Goal: Information Seeking & Learning: Find specific fact

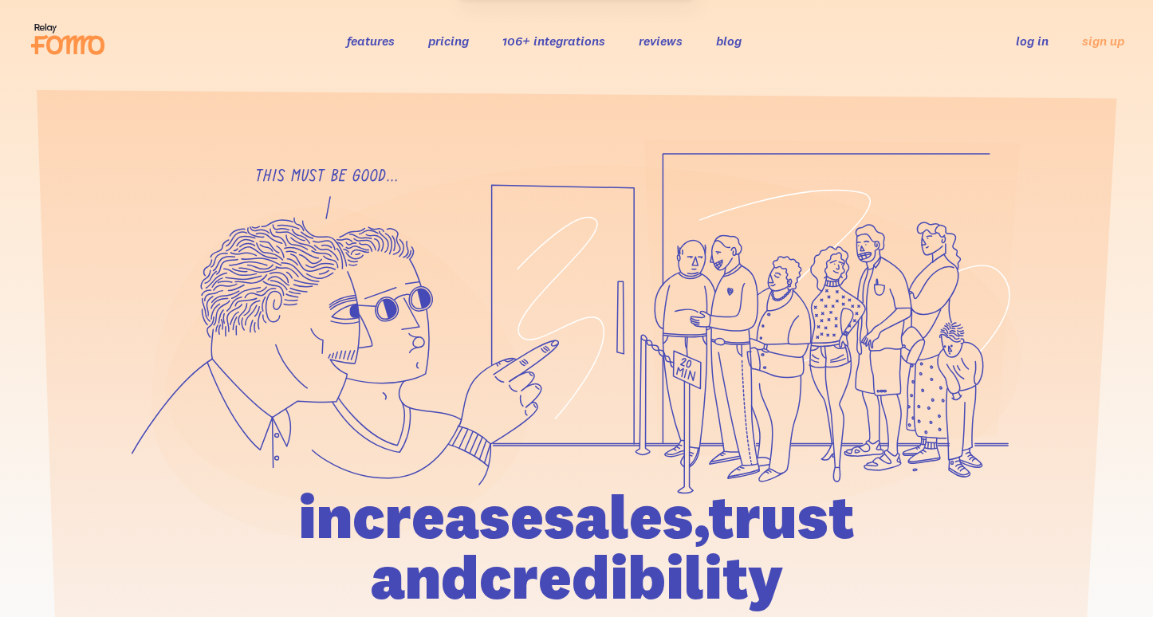
click at [553, 40] on link "106+ integrations" at bounding box center [553, 41] width 103 height 16
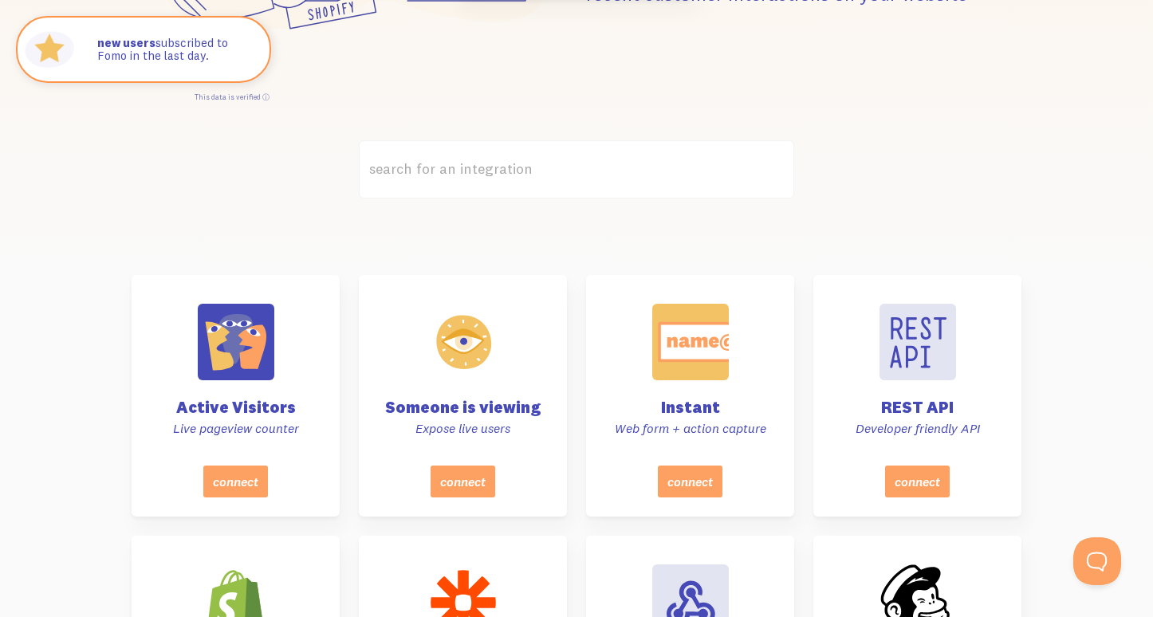
click at [494, 170] on label "search for an integration" at bounding box center [576, 169] width 435 height 58
click at [494, 170] on input "search for an integration" at bounding box center [576, 169] width 435 height 58
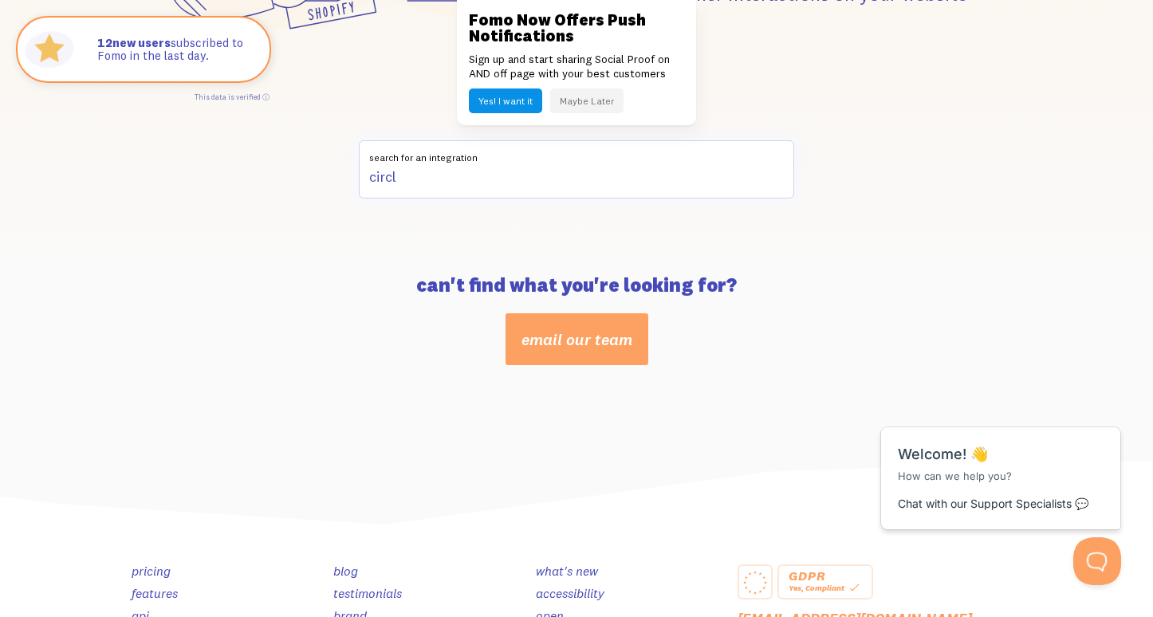
type input "circle"
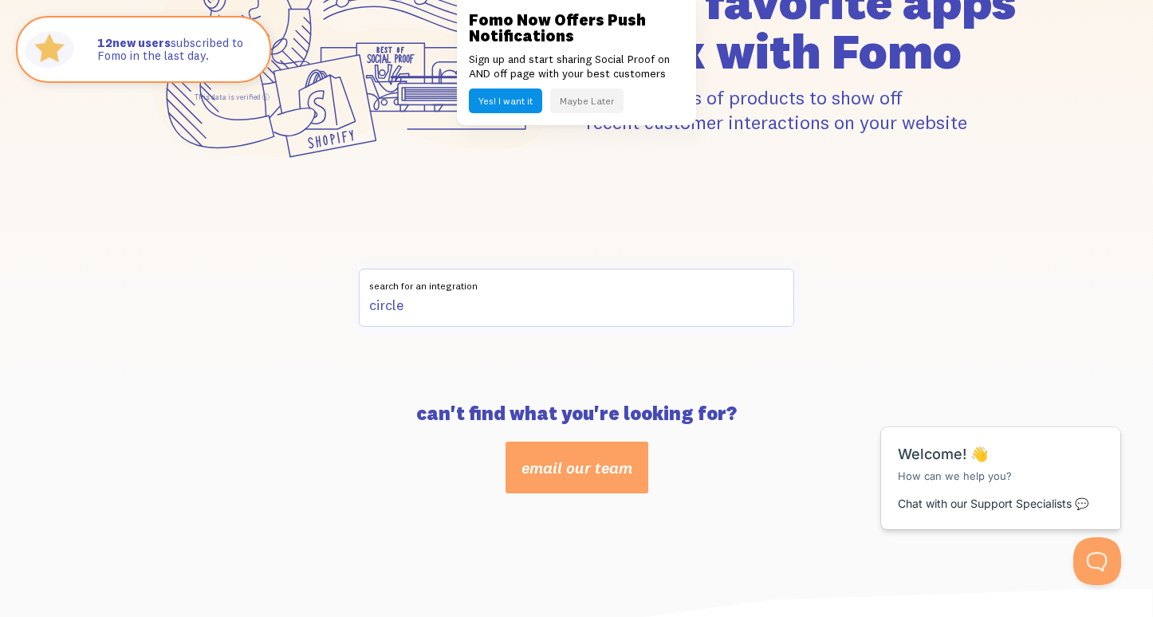
scroll to position [219, 0]
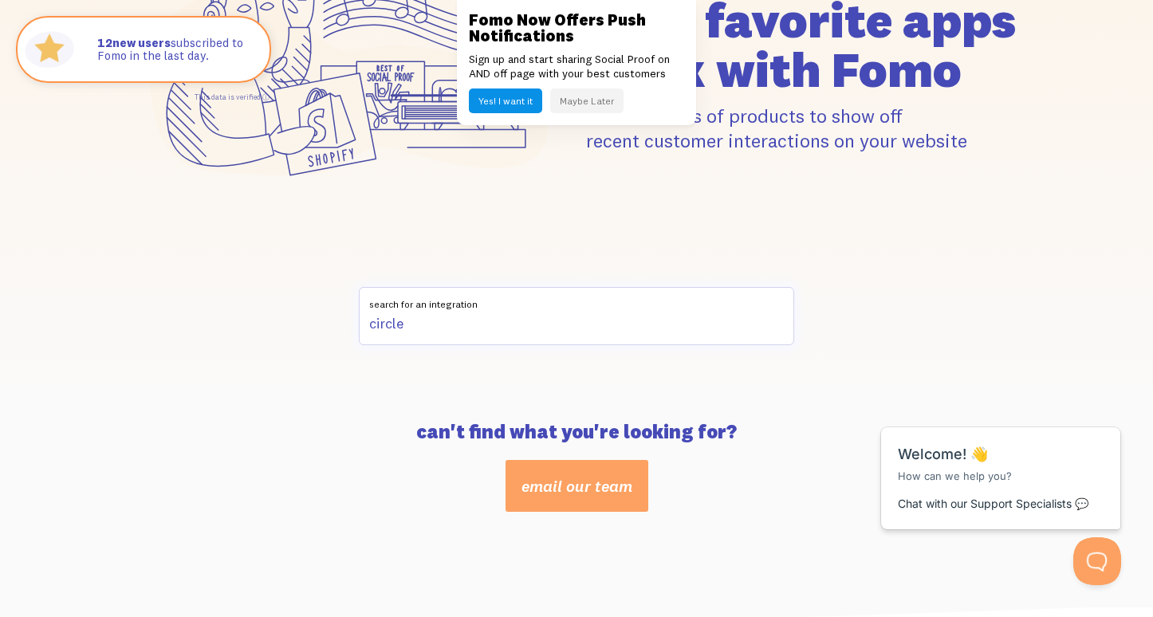
click at [418, 328] on input "circle" at bounding box center [576, 316] width 435 height 58
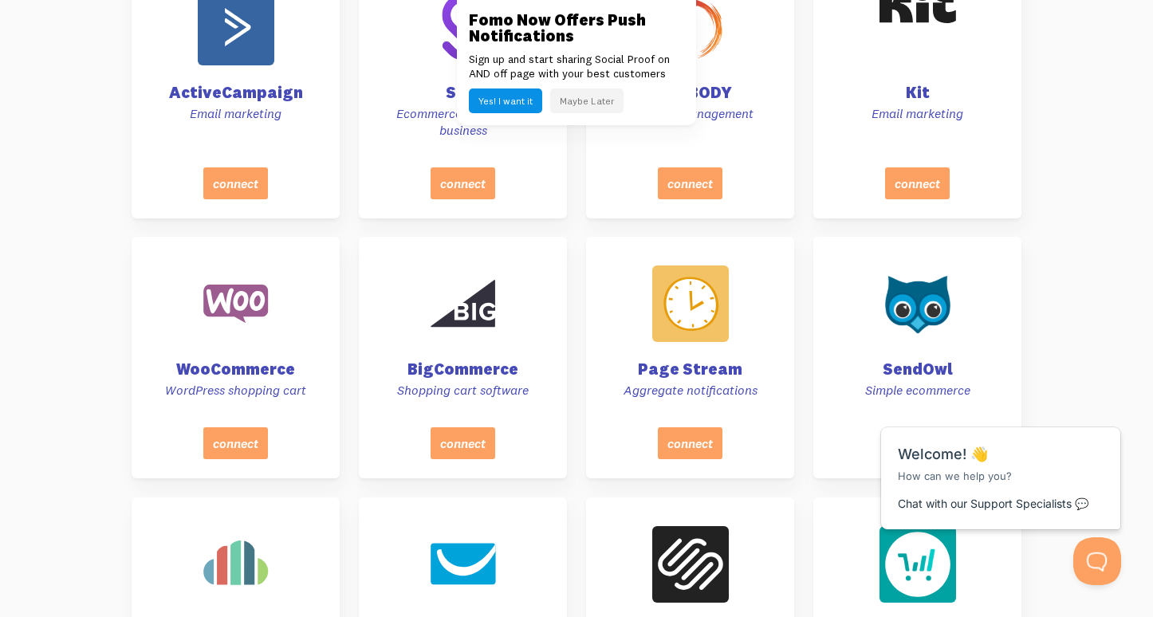
scroll to position [3372, 0]
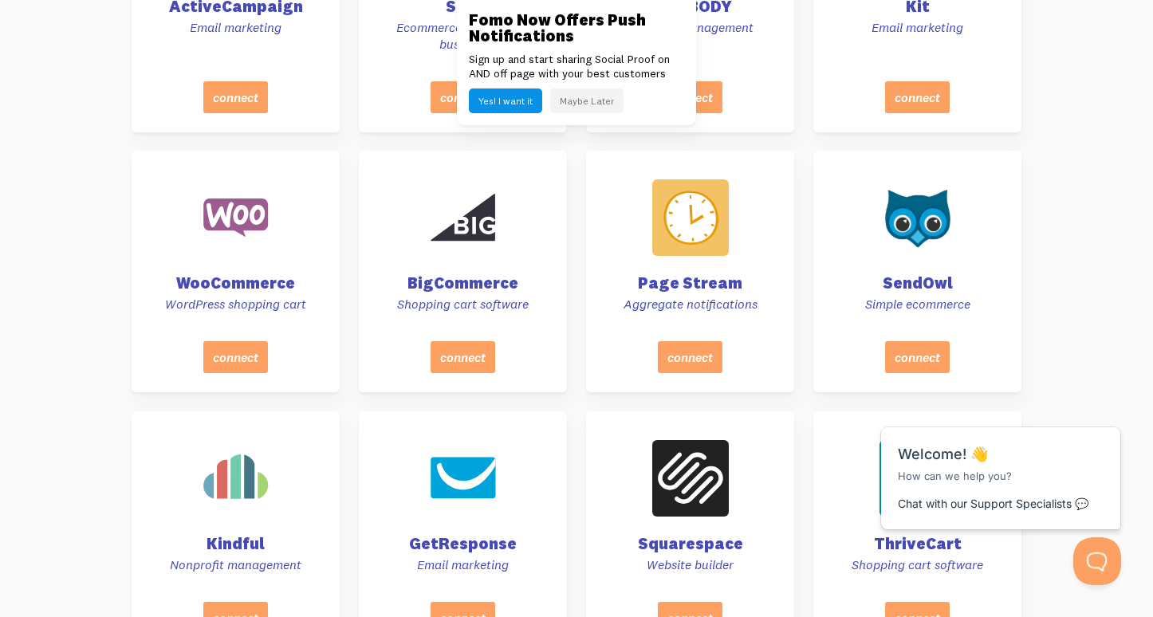
click at [560, 104] on button "Maybe Later" at bounding box center [586, 100] width 73 height 25
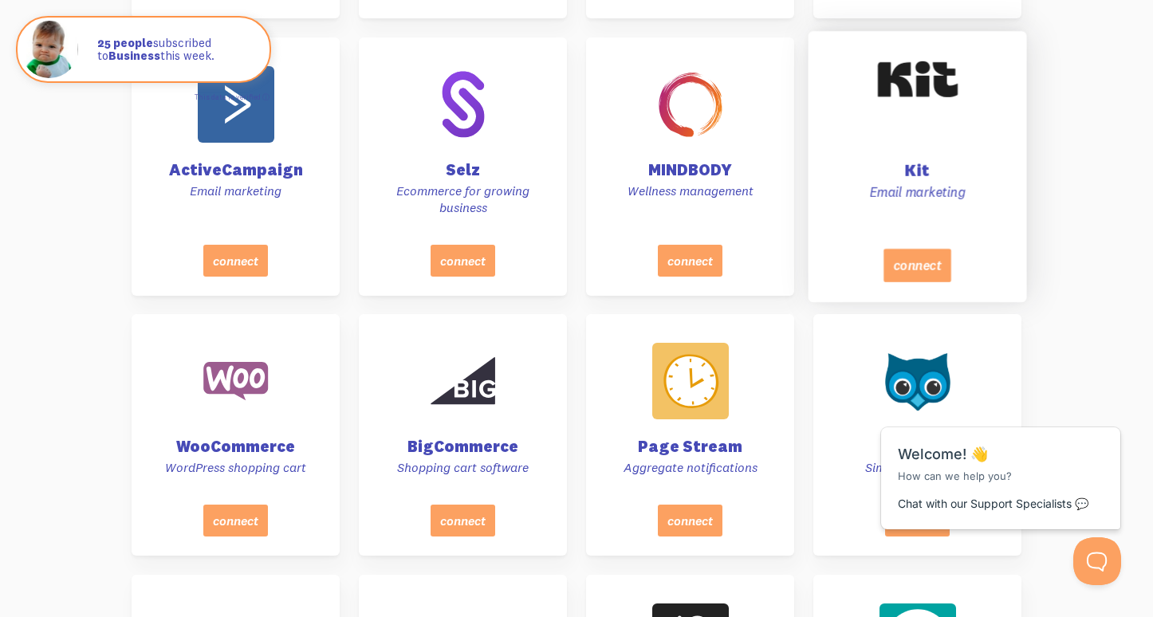
scroll to position [3208, 0]
